Goal: Navigation & Orientation: Find specific page/section

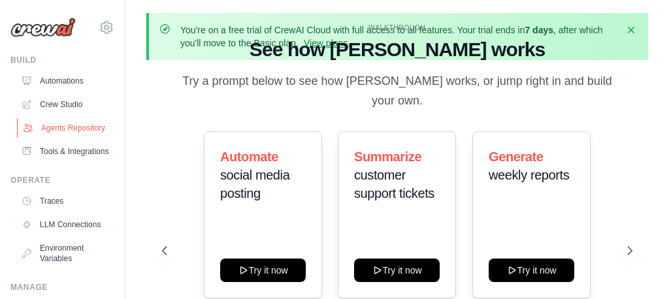
click at [73, 128] on link "Agents Repository" at bounding box center [66, 128] width 99 height 21
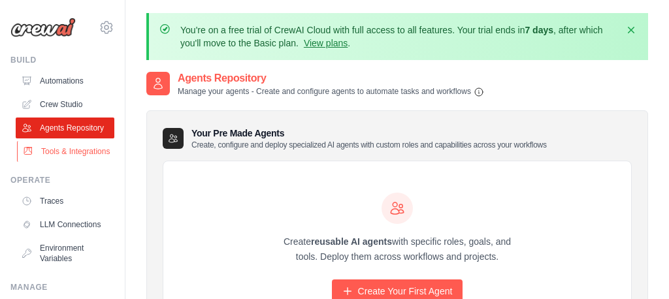
click at [74, 151] on link "Tools & Integrations" at bounding box center [66, 151] width 99 height 21
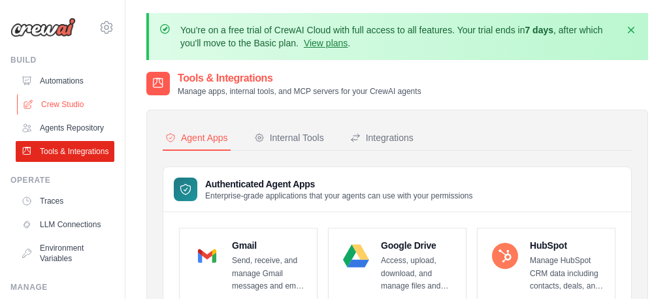
click at [78, 109] on link "Crew Studio" at bounding box center [66, 104] width 99 height 21
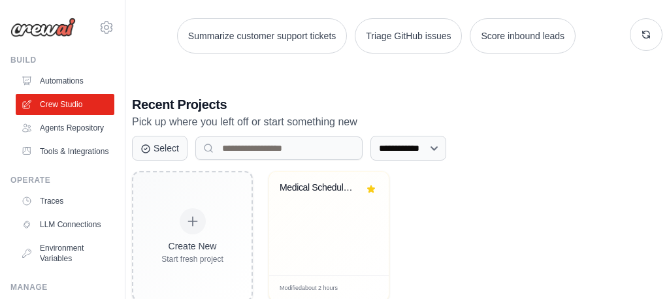
scroll to position [284, 0]
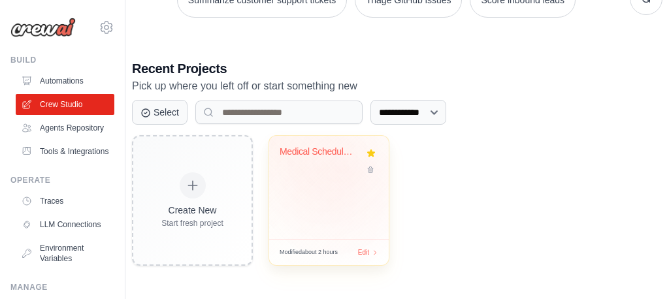
click at [346, 171] on div "Medical Scheduling AI Agent" at bounding box center [329, 161] width 99 height 30
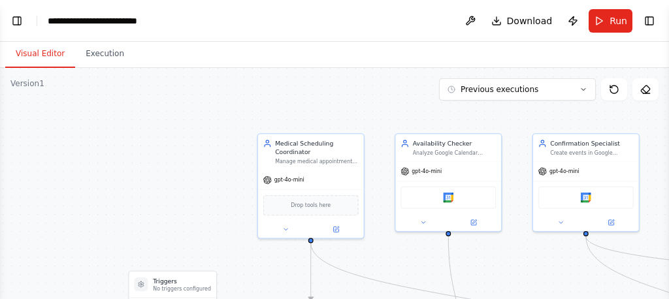
scroll to position [20394, 0]
click at [333, 25] on header "**********" at bounding box center [334, 21] width 669 height 42
click at [16, 25] on button "Toggle Left Sidebar" at bounding box center [17, 21] width 18 height 18
